Goal: Find specific page/section: Find specific page/section

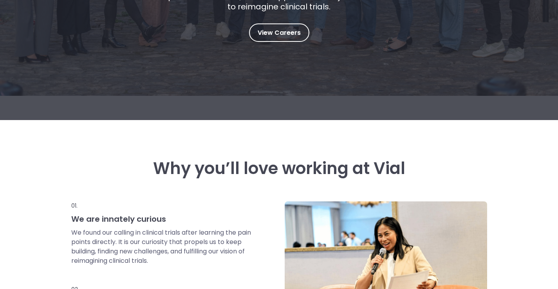
scroll to position [107, 0]
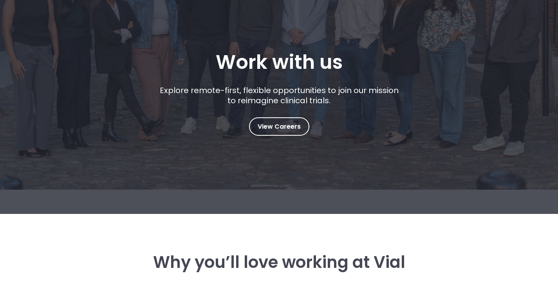
drag, startPoint x: 562, startPoint y: 29, endPoint x: 562, endPoint y: 48, distance: 19.2
click at [301, 130] on link "View Careers" at bounding box center [279, 126] width 60 height 18
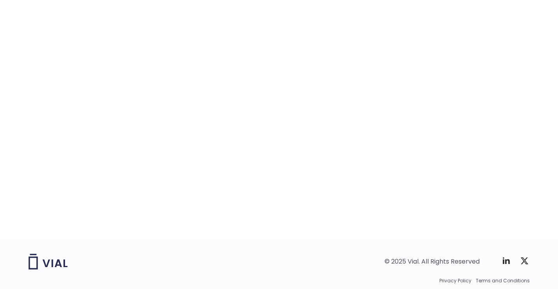
scroll to position [1221, 0]
